Goal: Task Accomplishment & Management: Manage account settings

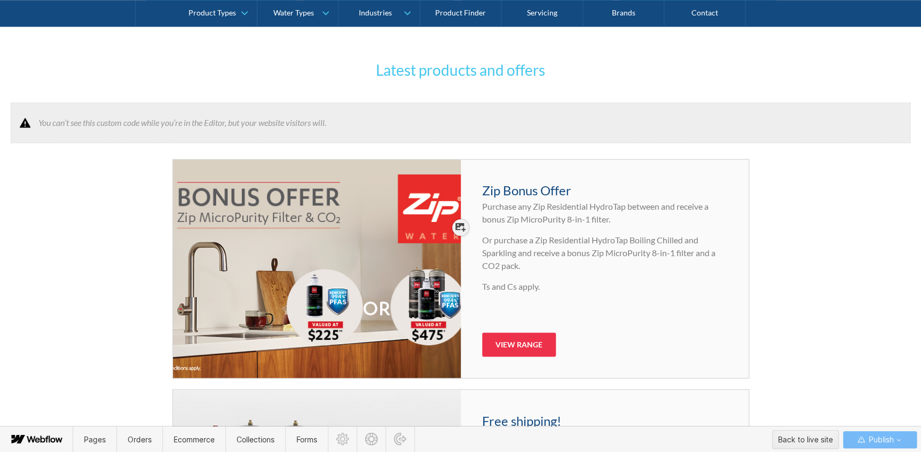
scroll to position [771, 0]
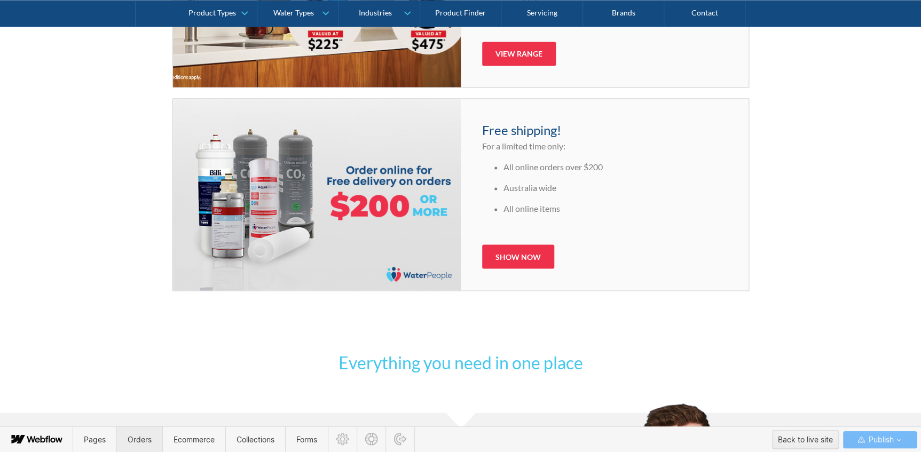
click at [131, 431] on span "Orders" at bounding box center [139, 440] width 46 height 26
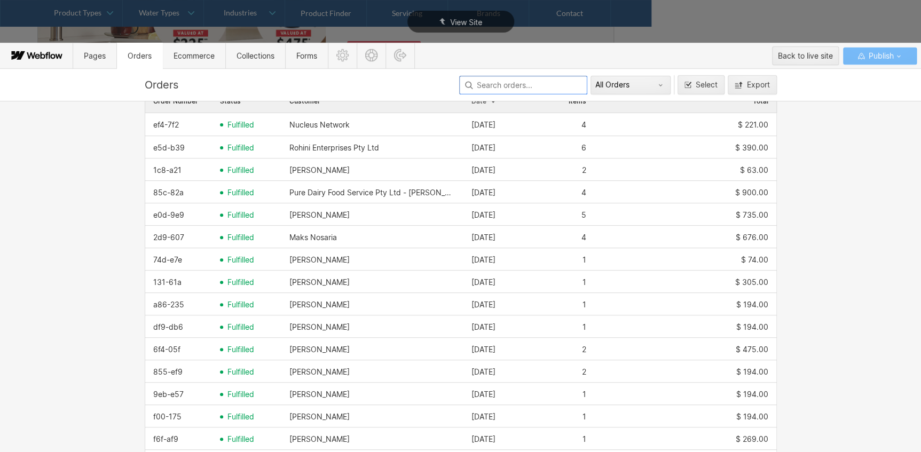
scroll to position [194, 0]
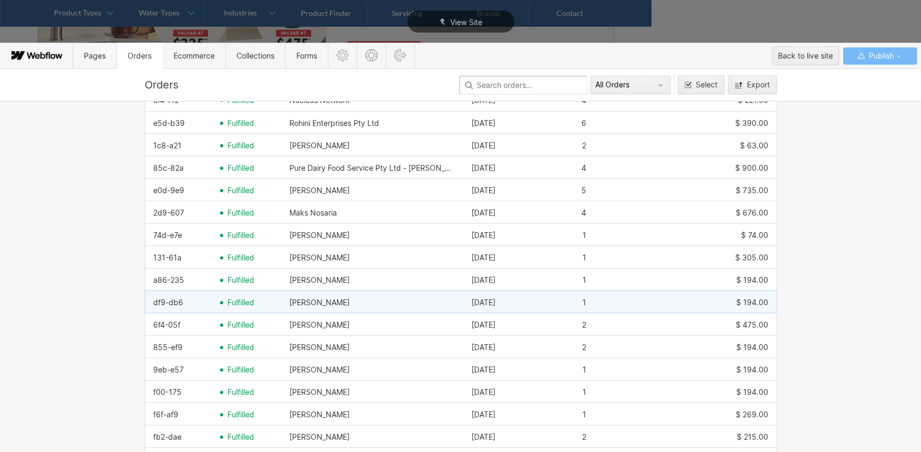
click at [245, 299] on span "fulfilled" at bounding box center [241, 303] width 27 height 9
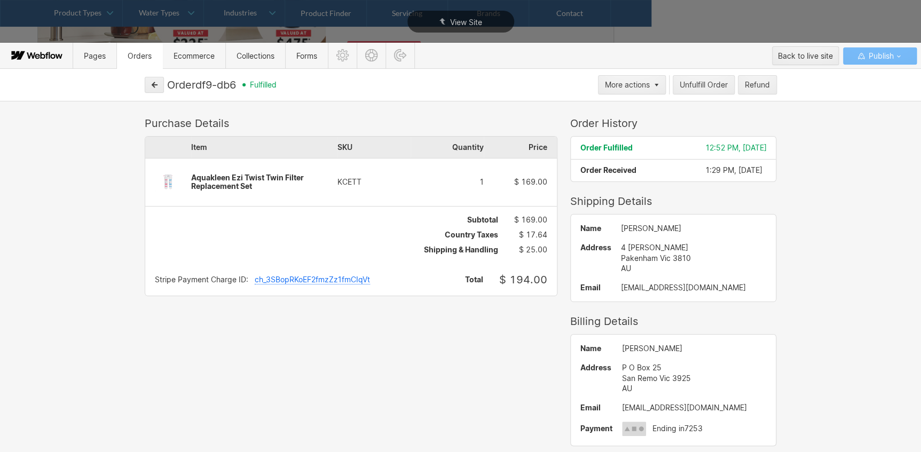
drag, startPoint x: 244, startPoint y: 82, endPoint x: 209, endPoint y: 85, distance: 35.4
click at [209, 85] on div "Order df9-db6 fulfilled" at bounding box center [381, 85] width 428 height 13
click at [152, 84] on icon "button" at bounding box center [154, 84] width 5 height 5
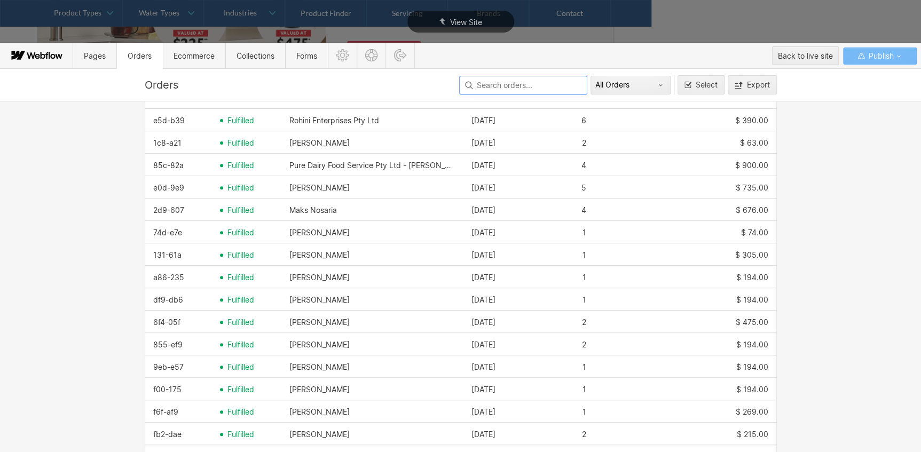
scroll to position [198, 0]
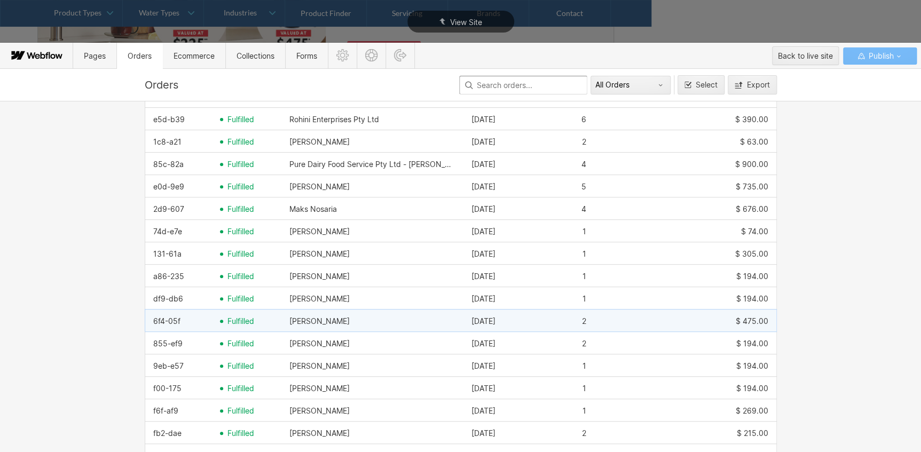
click at [228, 321] on span "fulfilled" at bounding box center [241, 321] width 27 height 9
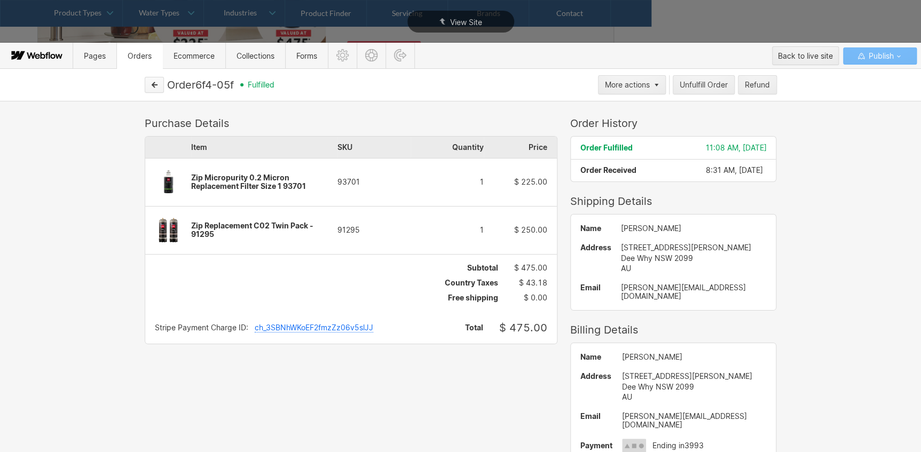
click at [150, 91] on button "button" at bounding box center [154, 85] width 19 height 16
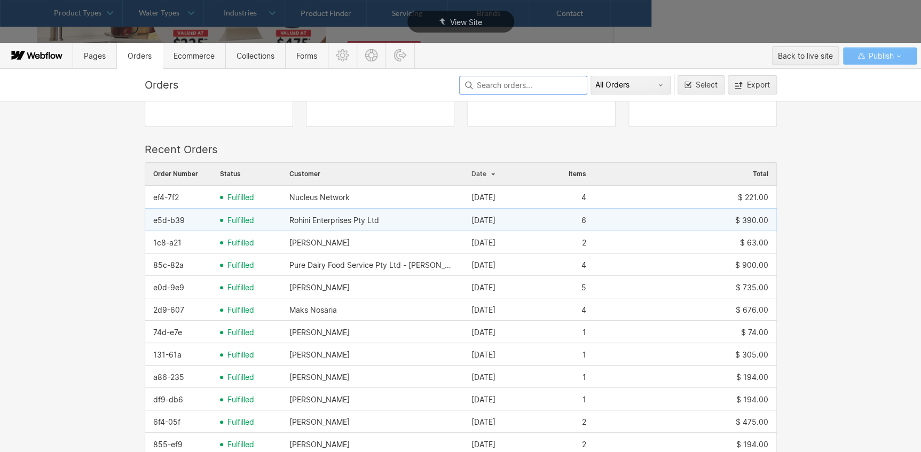
scroll to position [194, 0]
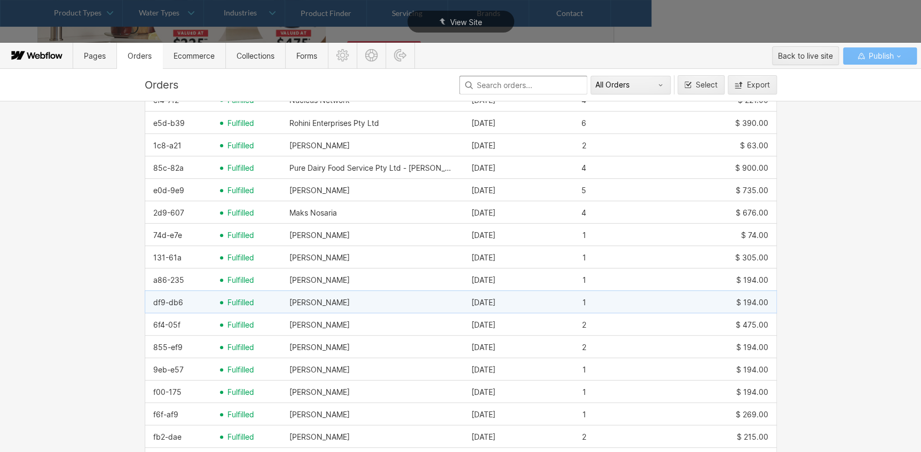
click at [228, 299] on span "fulfilled" at bounding box center [241, 303] width 27 height 9
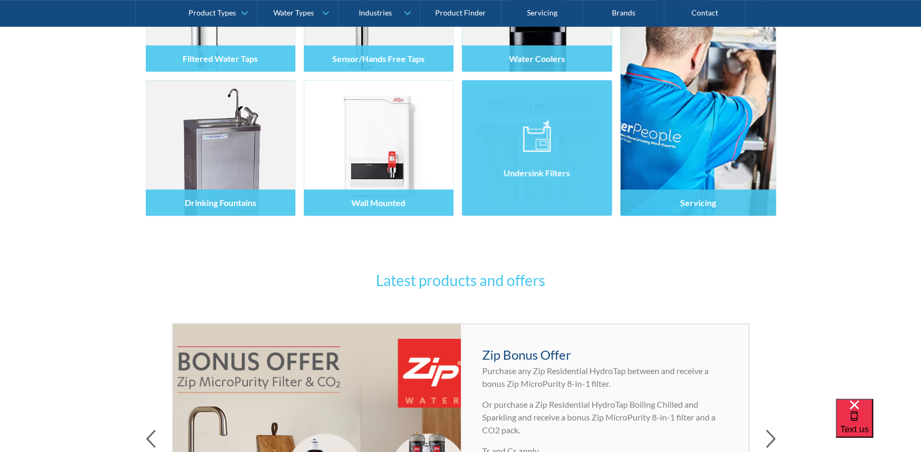
scroll to position [340, 0]
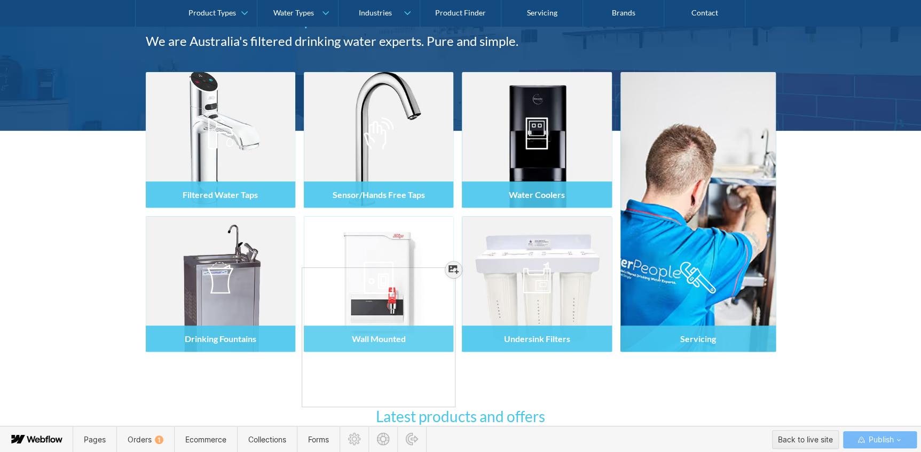
scroll to position [145, 0]
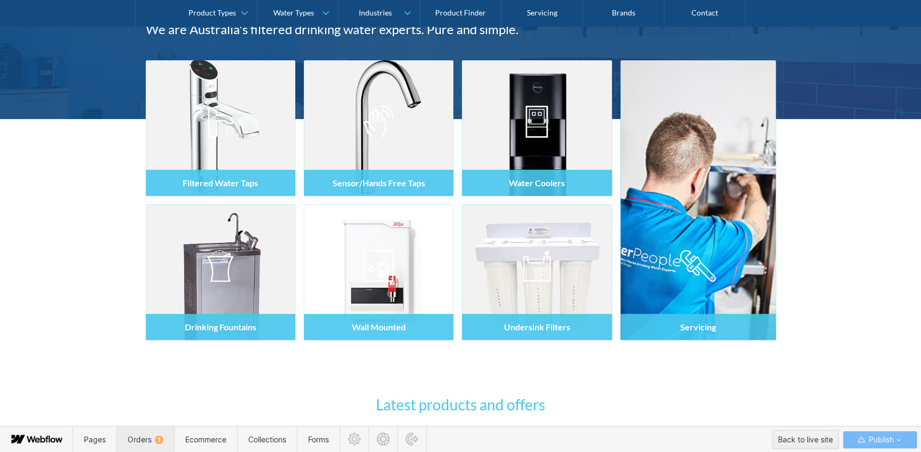
click at [156, 430] on span "Orders 1" at bounding box center [145, 440] width 58 height 26
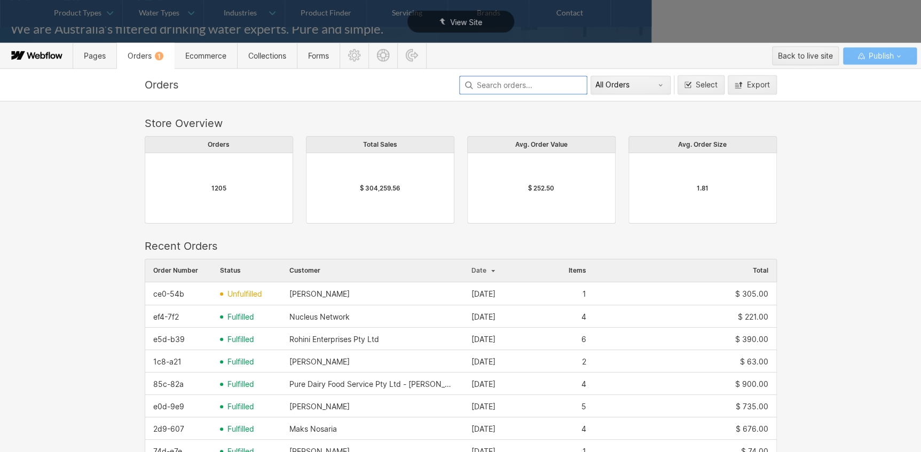
scroll to position [577, 625]
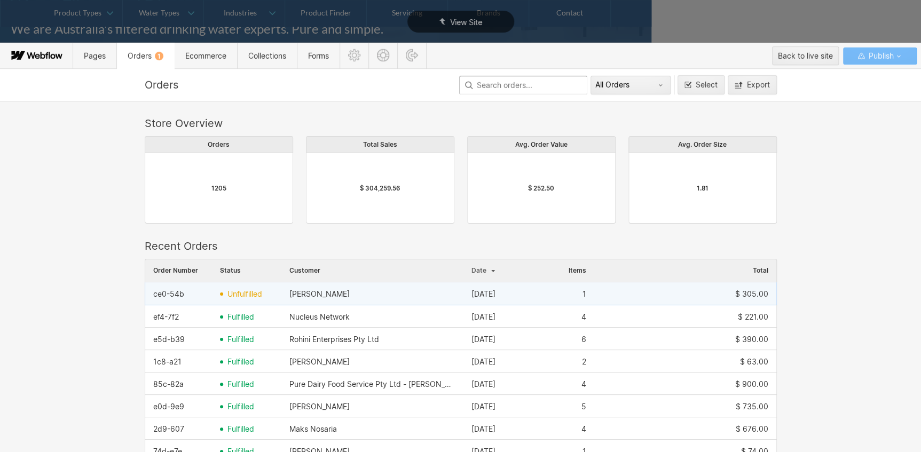
click at [252, 290] on span "unfulfilled" at bounding box center [245, 294] width 35 height 9
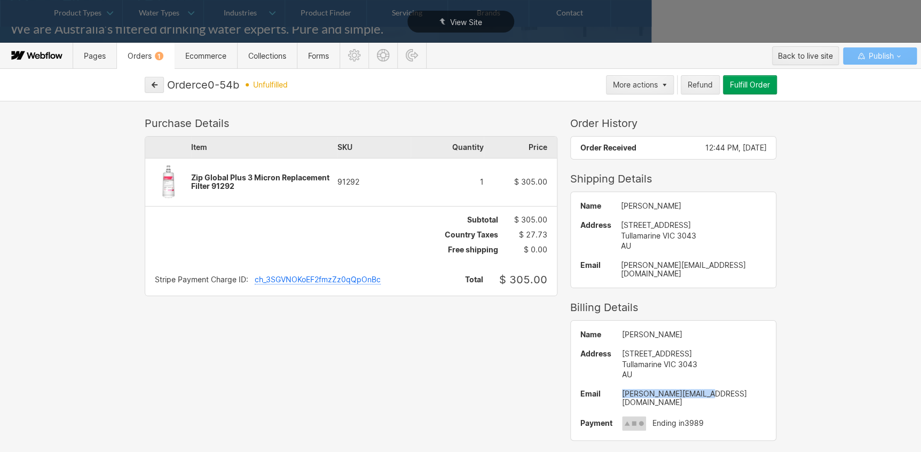
drag, startPoint x: 694, startPoint y: 388, endPoint x: 606, endPoint y: 389, distance: 88.1
click at [622, 390] on div "anthonys@shoof.com.au" at bounding box center [694, 398] width 145 height 17
copy div "anthonys@shoof.com.au"
drag, startPoint x: 693, startPoint y: 263, endPoint x: 601, endPoint y: 261, distance: 91.3
click at [601, 261] on div "Name Tony Sheales Address 1 International Square Tullamarine VIC 3043 AU Email …" at bounding box center [674, 240] width 206 height 96
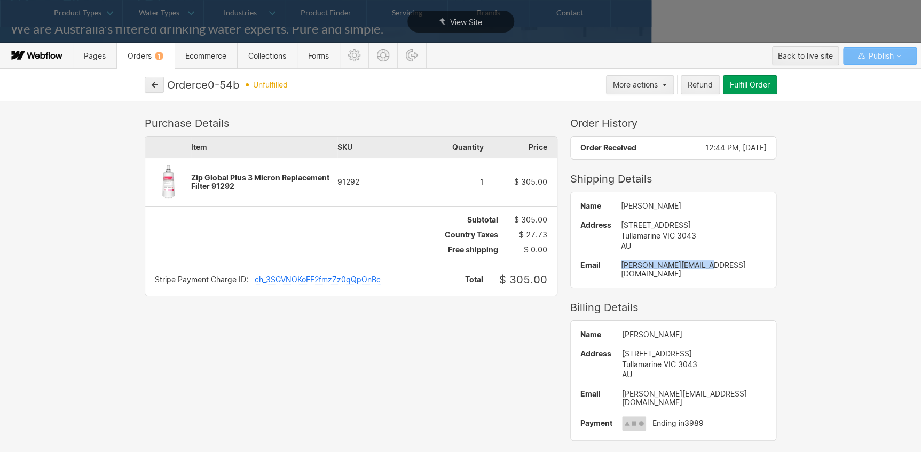
copy div "anthonys@shoof.com.au"
drag, startPoint x: 748, startPoint y: 88, endPoint x: 742, endPoint y: 108, distance: 21.5
click at [748, 88] on div "Fulfill Order" at bounding box center [750, 85] width 40 height 9
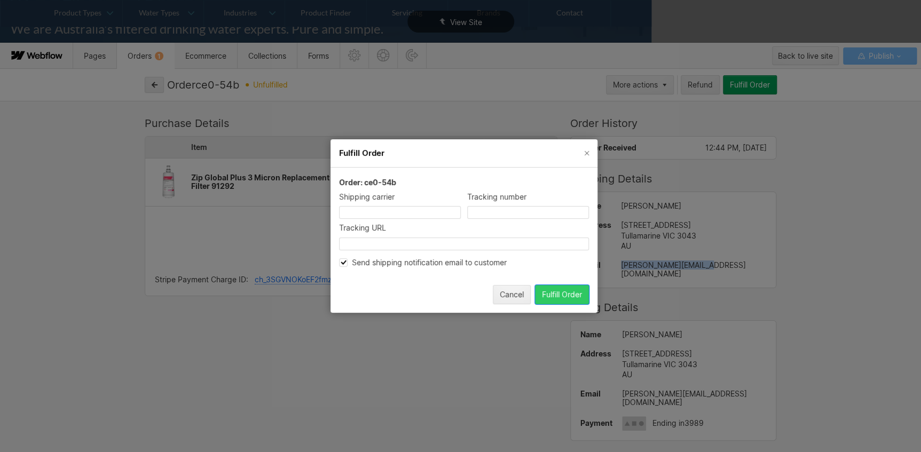
click at [555, 294] on div "Fulfill Order" at bounding box center [562, 295] width 40 height 9
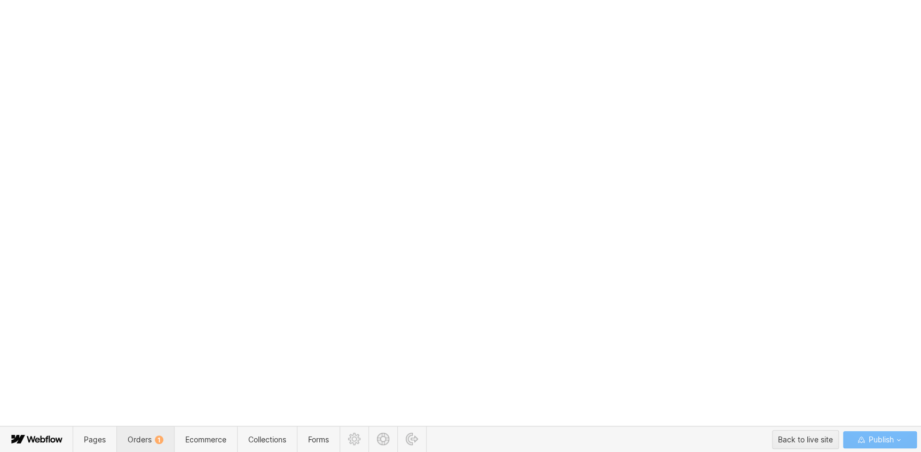
click at [135, 438] on span "Orders 1" at bounding box center [146, 439] width 36 height 9
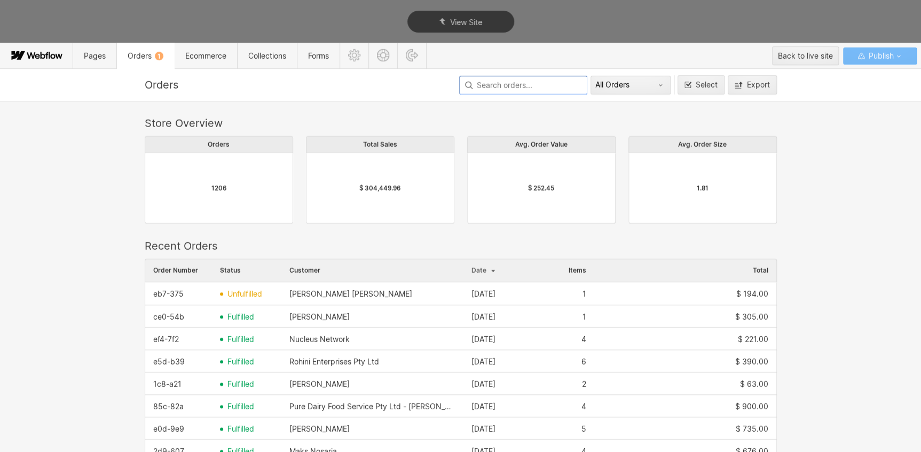
scroll to position [577, 625]
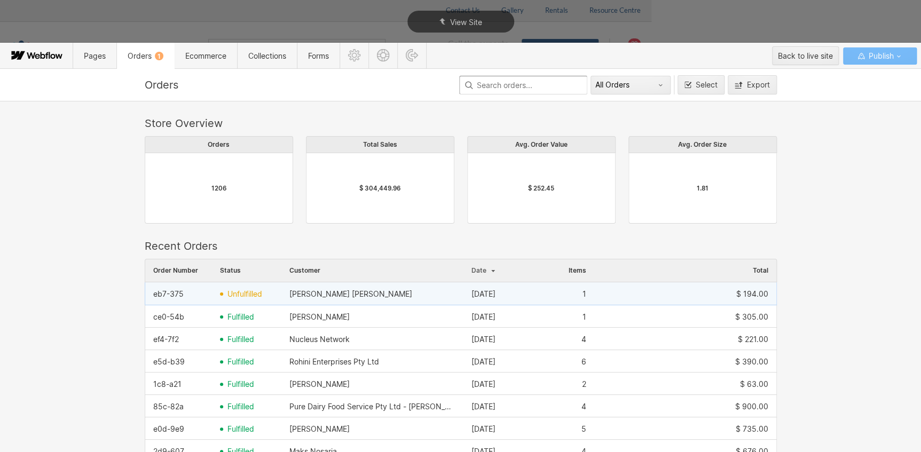
click at [237, 292] on span "unfulfilled" at bounding box center [245, 294] width 35 height 9
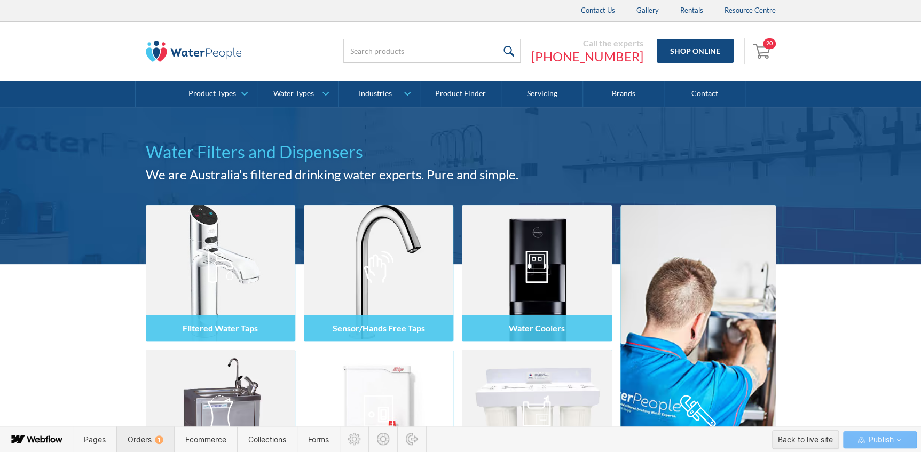
click at [139, 432] on span "Orders 1" at bounding box center [145, 440] width 58 height 26
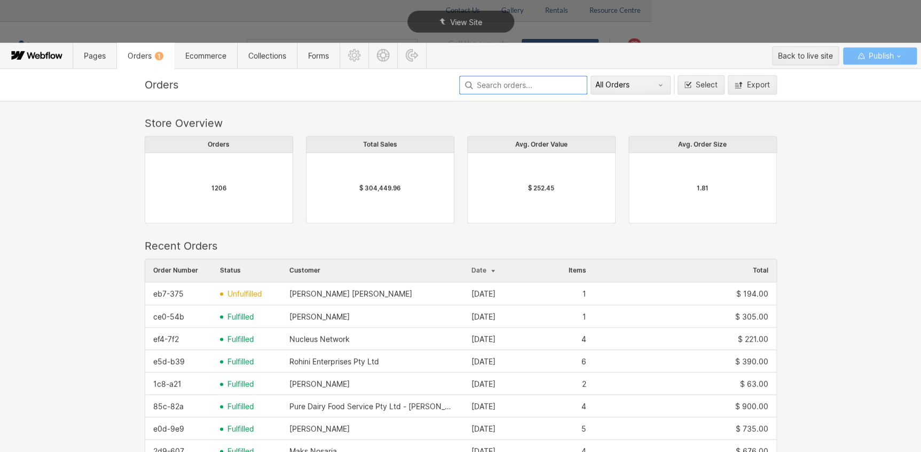
scroll to position [577, 625]
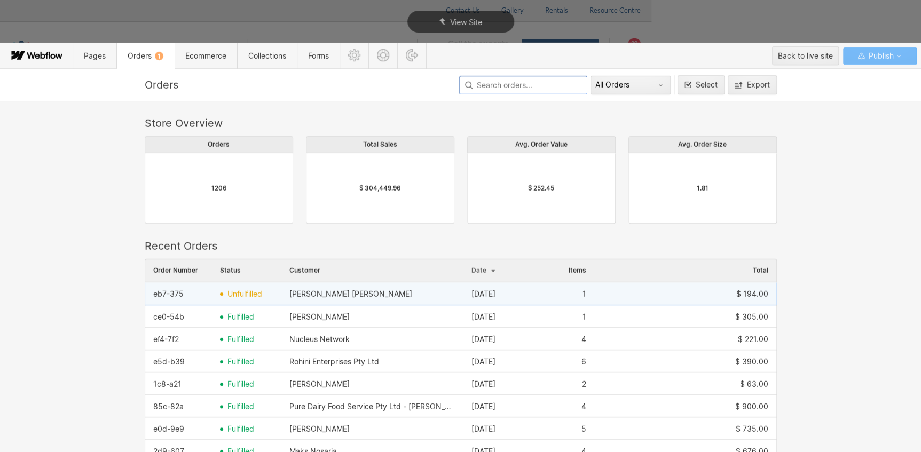
click at [244, 292] on span "unfulfilled" at bounding box center [245, 294] width 35 height 9
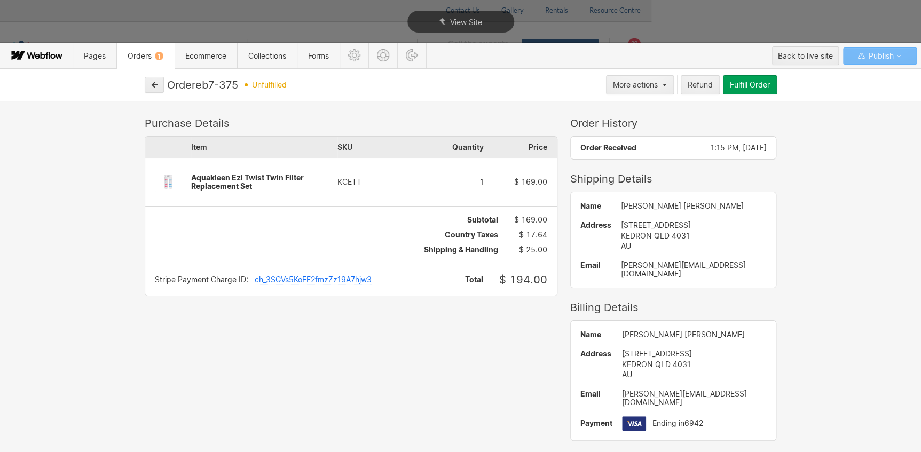
click at [754, 86] on div "Fulfill Order" at bounding box center [750, 85] width 40 height 9
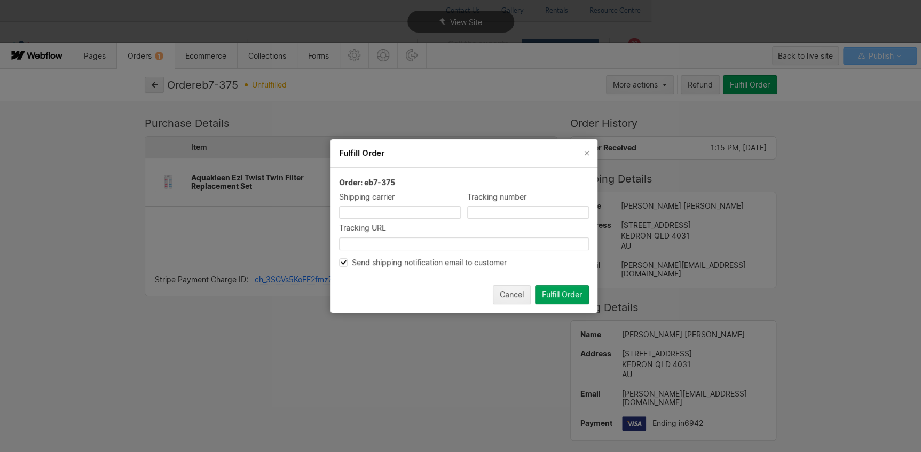
click at [566, 292] on div "Fulfill Order" at bounding box center [562, 295] width 40 height 9
